Goal: Task Accomplishment & Management: Use online tool/utility

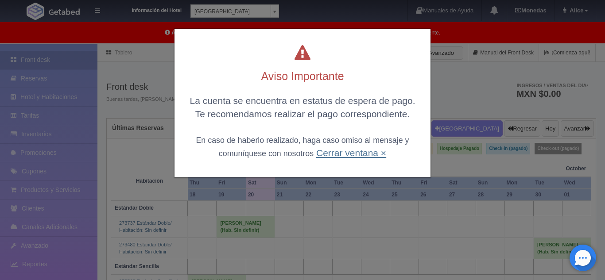
click at [342, 154] on link "Cerrar ventana ×" at bounding box center [351, 153] width 70 height 10
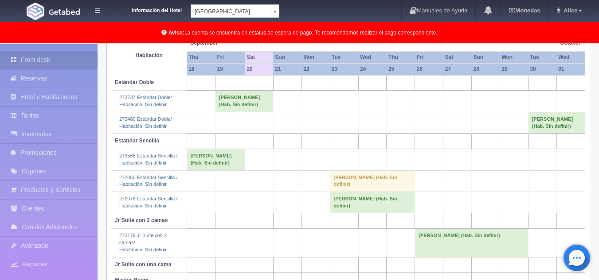
scroll to position [79, 0]
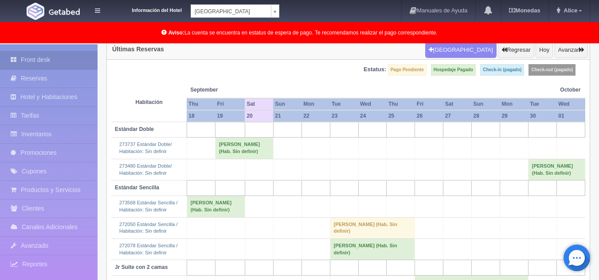
click at [276, 14] on body "Información del Hotel Hotel Plaza Campeche Hotel Plaza Campeche Hotel Plaza Col…" at bounding box center [299, 167] width 599 height 404
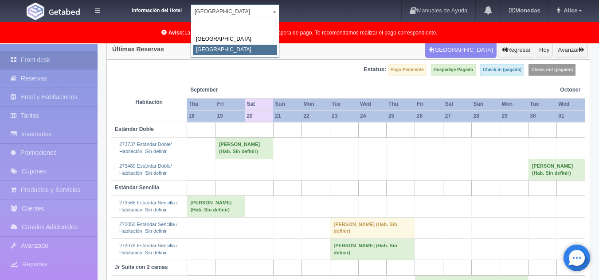
select select "375"
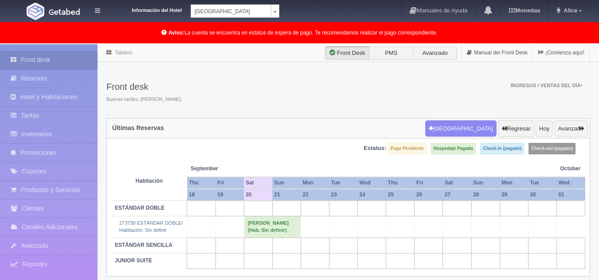
scroll to position [44, 0]
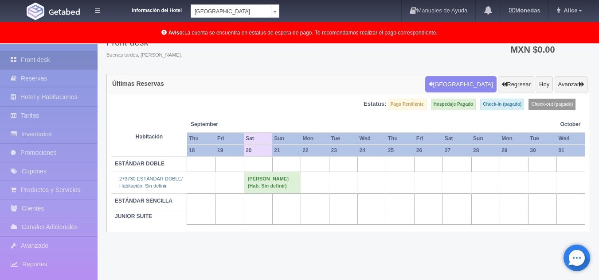
click at [254, 176] on td "[PERSON_NAME] (Hab. Sin definir)" at bounding box center [272, 182] width 57 height 21
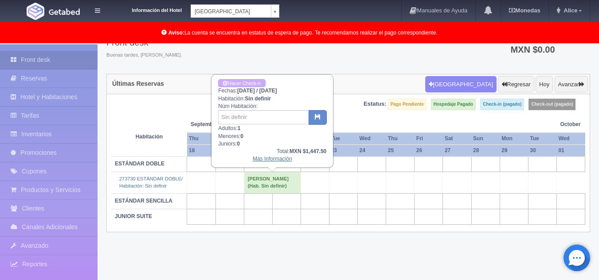
click at [272, 160] on link "Más Información" at bounding box center [272, 159] width 39 height 6
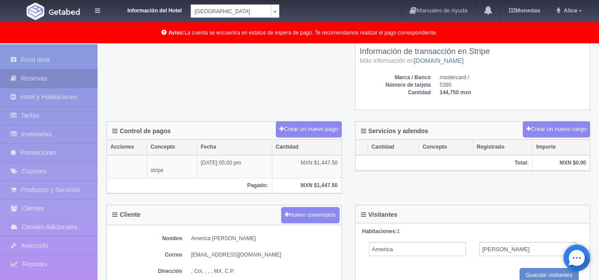
scroll to position [310, 0]
